Goal: Information Seeking & Learning: Learn about a topic

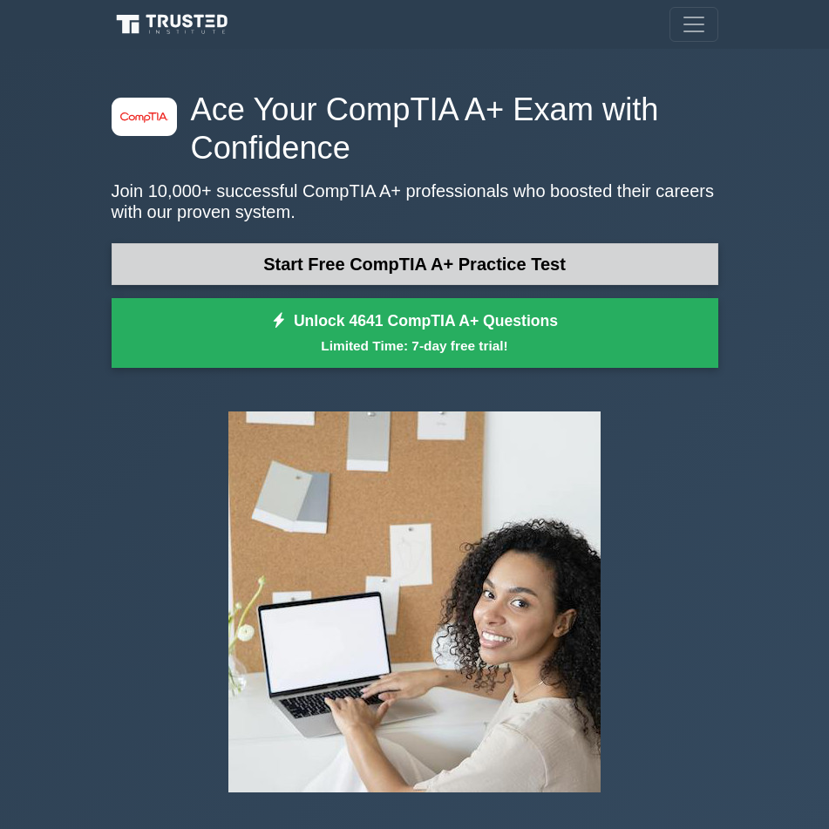
click at [346, 269] on link "Start Free CompTIA A+ Practice Test" at bounding box center [415, 264] width 606 height 42
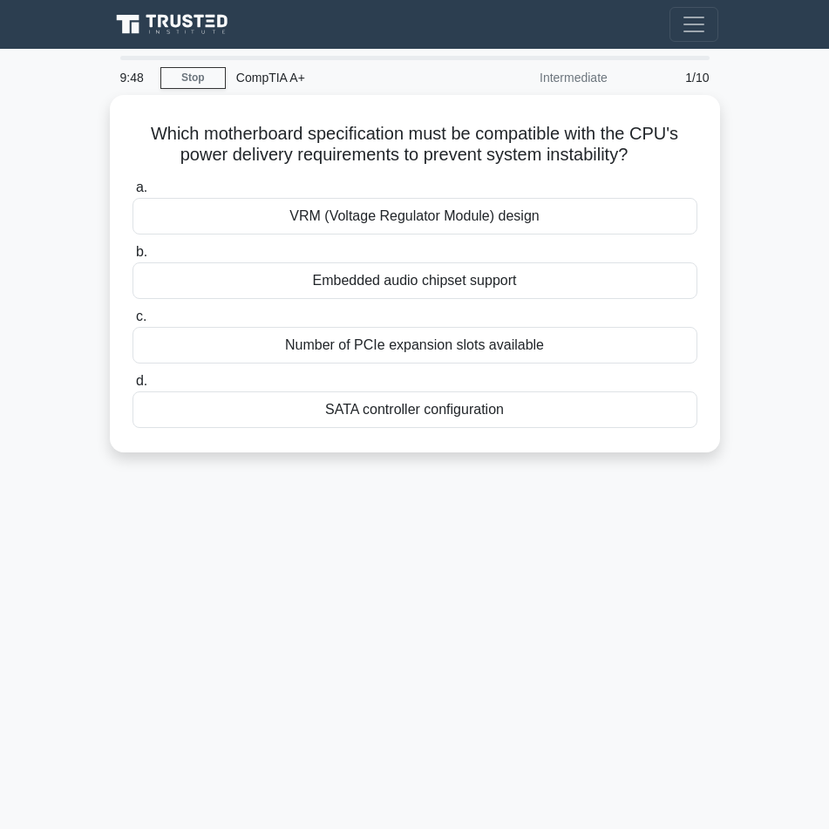
click at [263, 83] on div "CompTIA A+" at bounding box center [346, 77] width 240 height 35
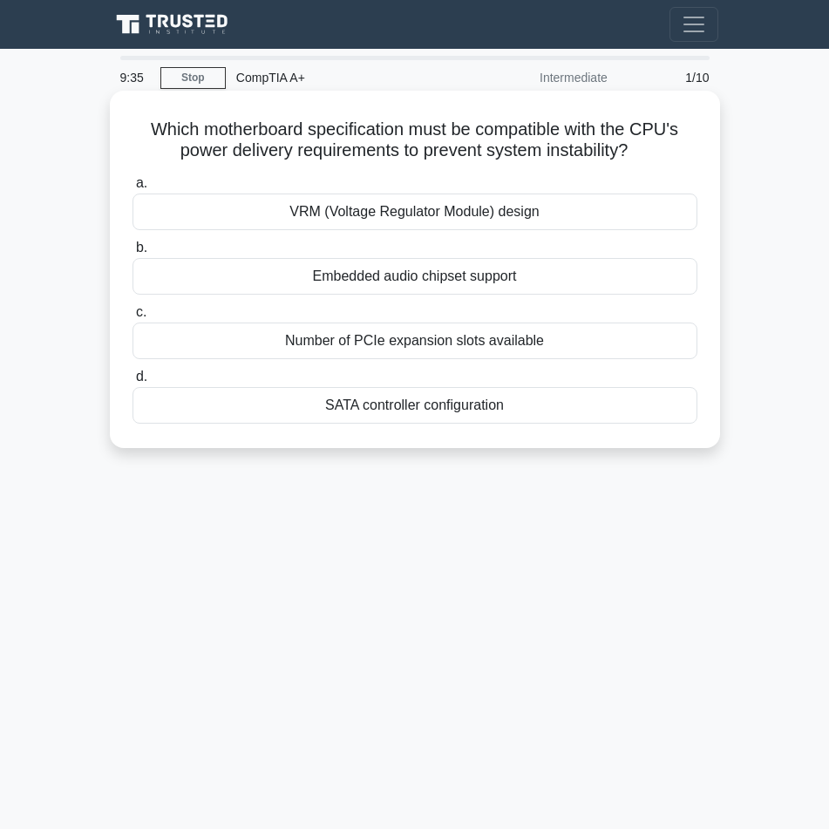
click at [382, 191] on label "a. VRM (Voltage Regulator Module) design" at bounding box center [414, 202] width 565 height 58
click at [132, 189] on input "a. VRM (Voltage Regulator Module) design" at bounding box center [132, 183] width 0 height 11
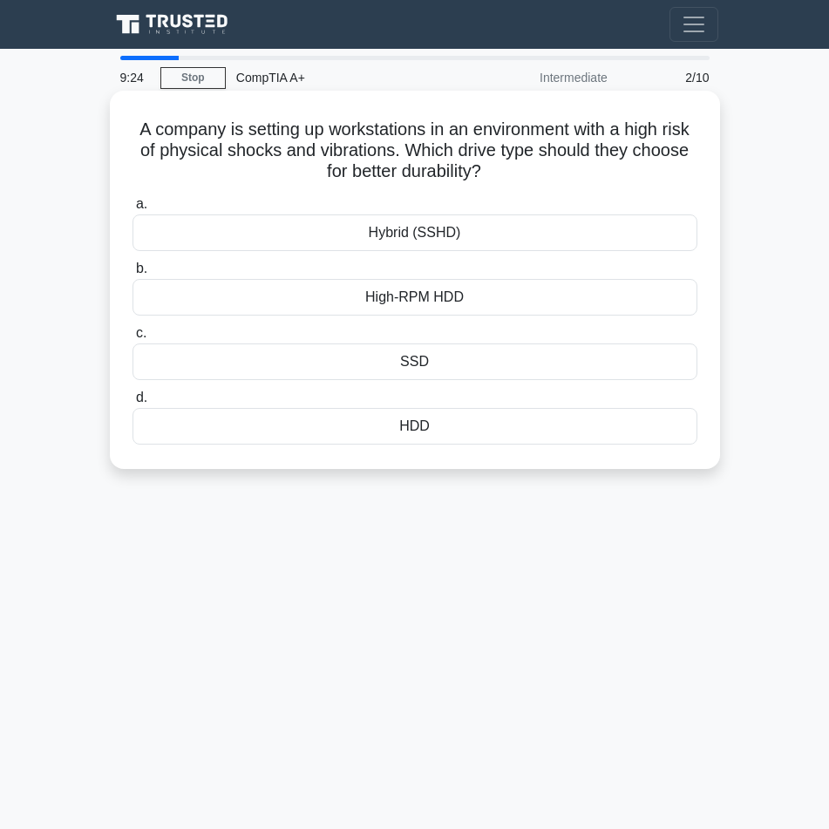
click at [432, 408] on label "d. HDD" at bounding box center [414, 416] width 565 height 58
click at [132, 403] on input "d. HDD" at bounding box center [132, 397] width 0 height 11
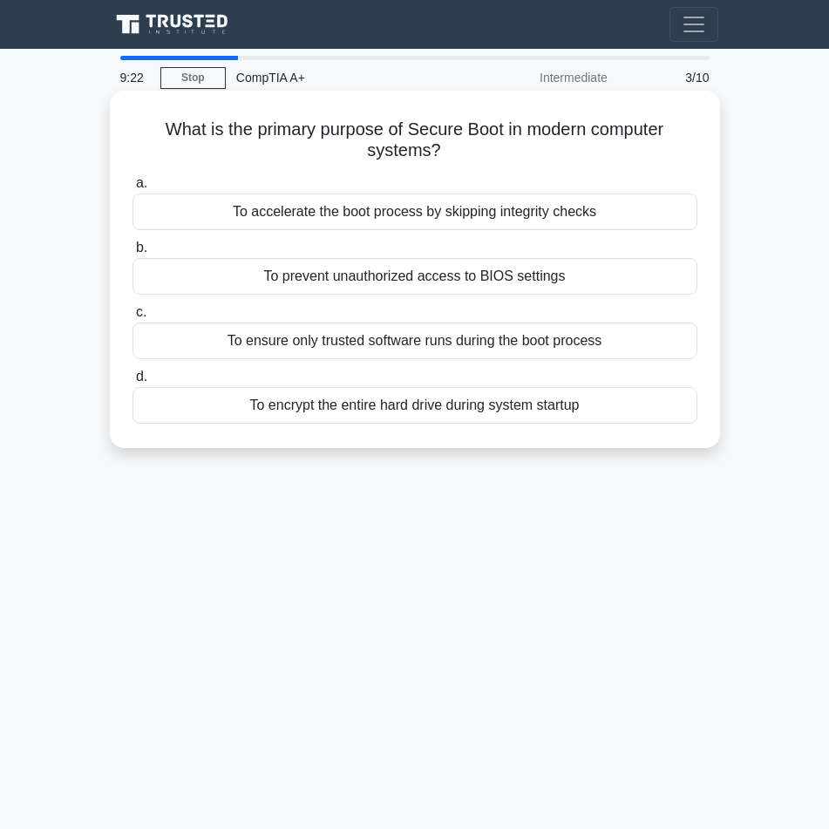
click at [450, 212] on div "To accelerate the boot process by skipping integrity checks" at bounding box center [414, 211] width 565 height 37
click at [132, 189] on input "a. To accelerate the boot process by skipping integrity checks" at bounding box center [132, 183] width 0 height 11
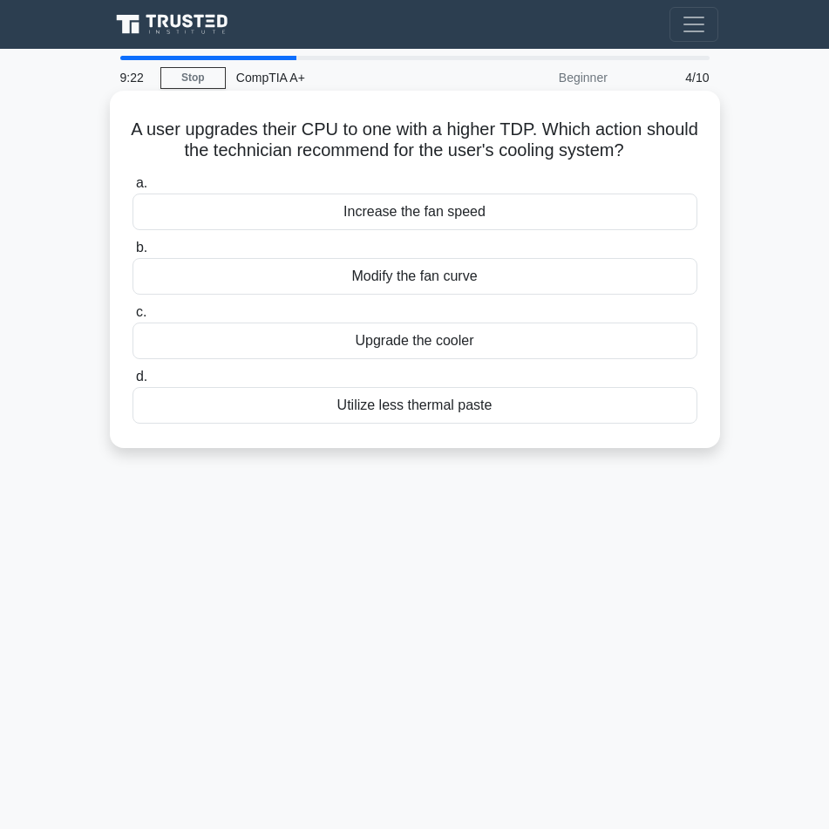
click at [438, 322] on label "c. Upgrade the cooler" at bounding box center [414, 330] width 565 height 58
click at [435, 284] on div "Modify the fan curve" at bounding box center [414, 276] width 565 height 37
click at [132, 254] on input "b. Modify the fan curve" at bounding box center [132, 247] width 0 height 11
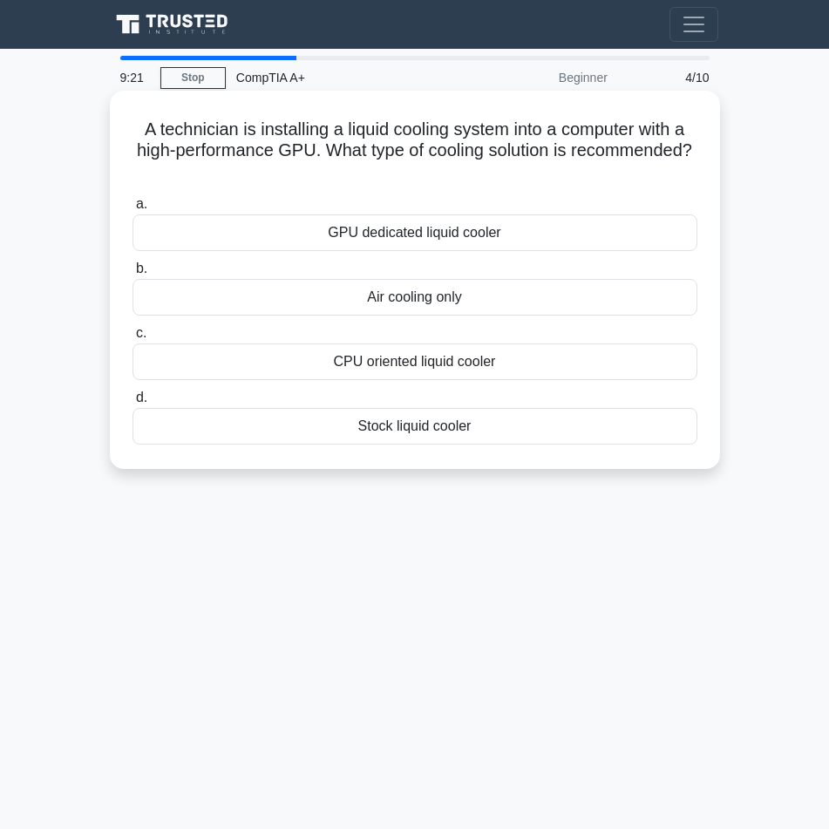
drag, startPoint x: 427, startPoint y: 398, endPoint x: 434, endPoint y: 382, distance: 17.2
click at [427, 397] on label "d. Stock liquid cooler" at bounding box center [414, 416] width 565 height 58
click at [132, 397] on input "d. Stock liquid cooler" at bounding box center [132, 397] width 0 height 11
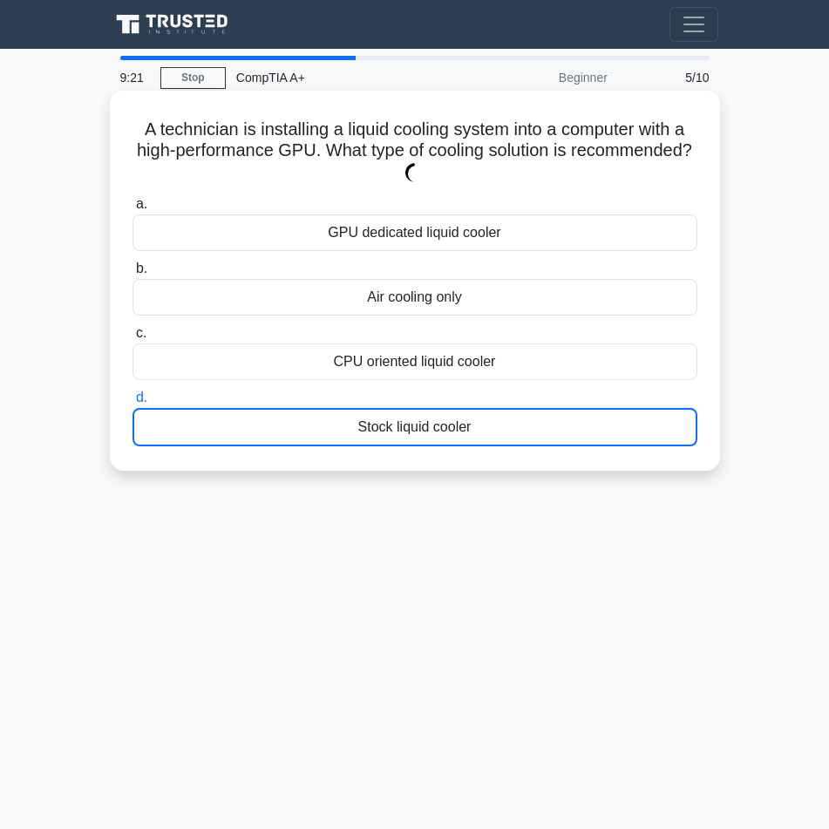
click at [434, 371] on div "CPU oriented liquid cooler" at bounding box center [414, 361] width 565 height 37
click at [132, 339] on input "c. CPU oriented liquid cooler" at bounding box center [132, 333] width 0 height 11
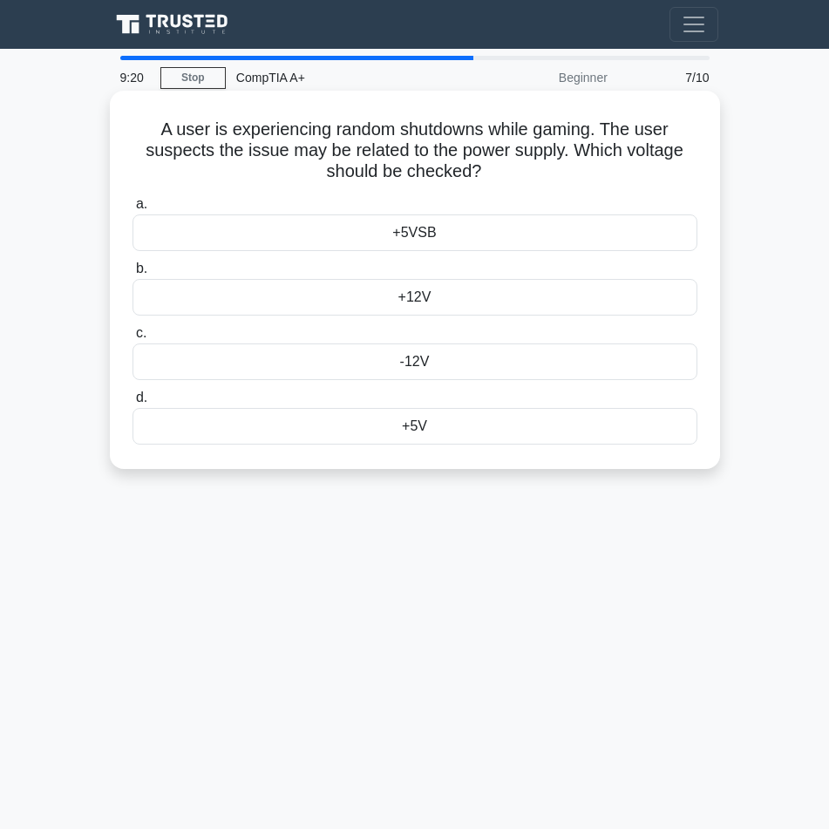
click at [443, 328] on label "c. -12V" at bounding box center [414, 351] width 565 height 58
click at [132, 328] on input "c. -12V" at bounding box center [132, 333] width 0 height 11
